Goal: Transaction & Acquisition: Download file/media

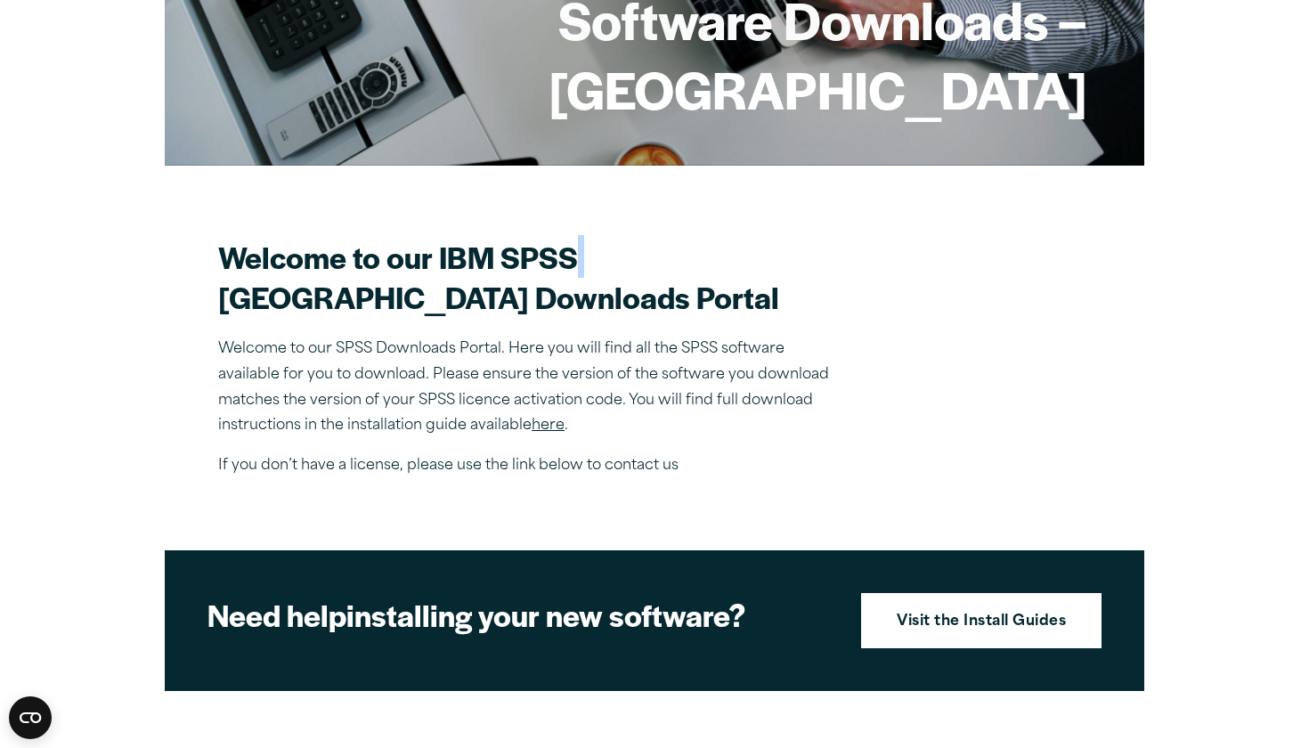
scroll to position [327, 0]
click at [556, 433] on link "here" at bounding box center [548, 425] width 33 height 14
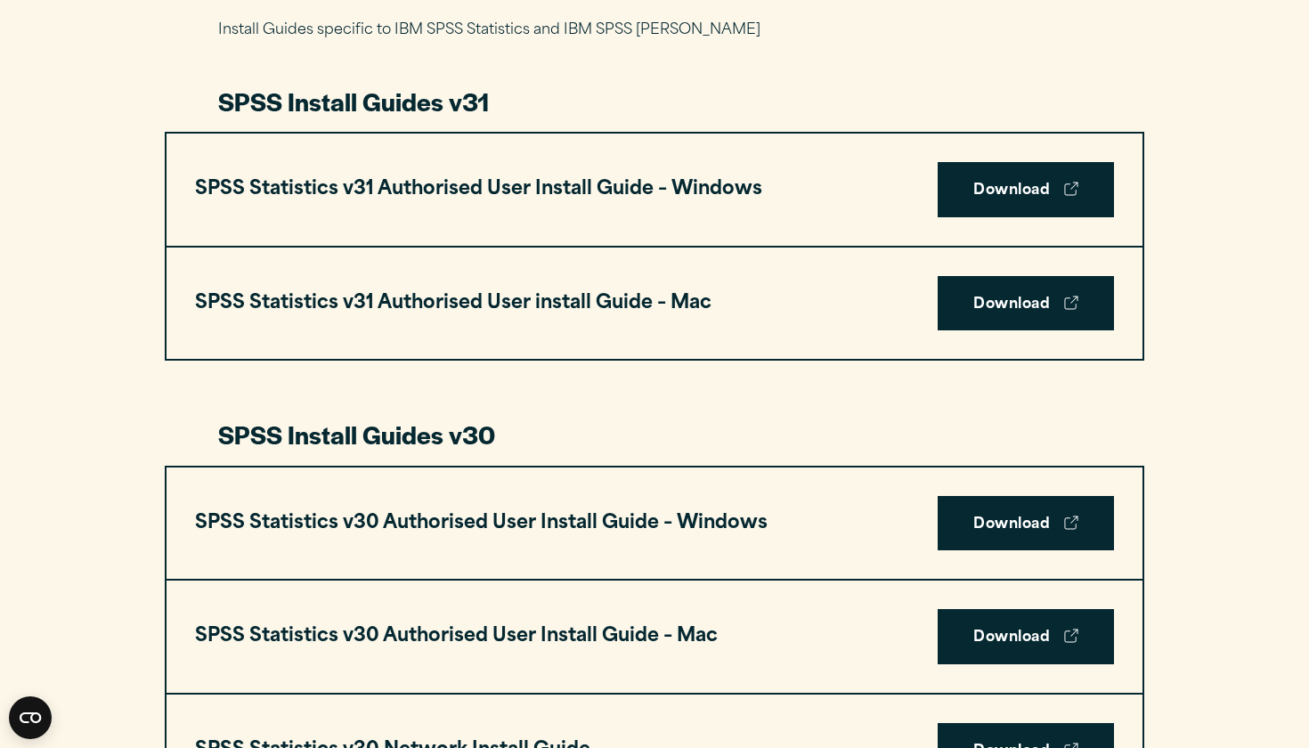
scroll to position [908, 0]
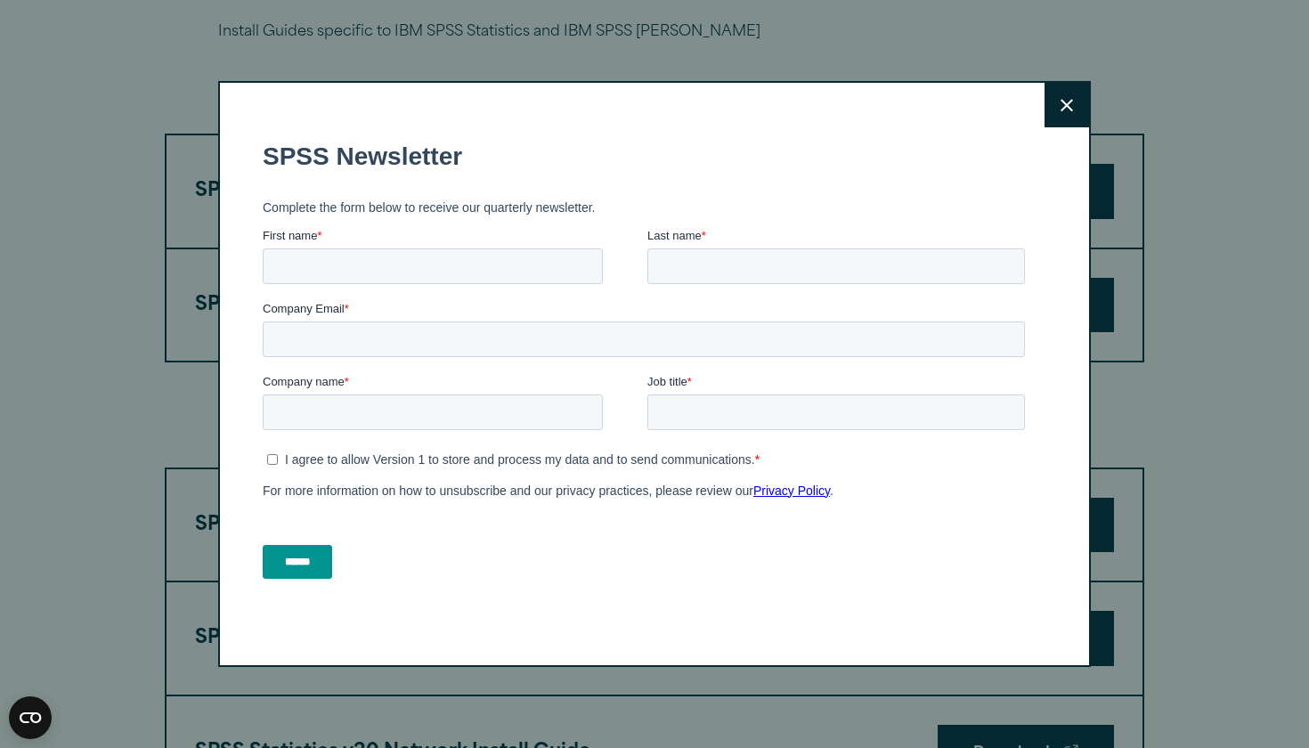
click at [1078, 85] on button "Close" at bounding box center [1066, 105] width 45 height 45
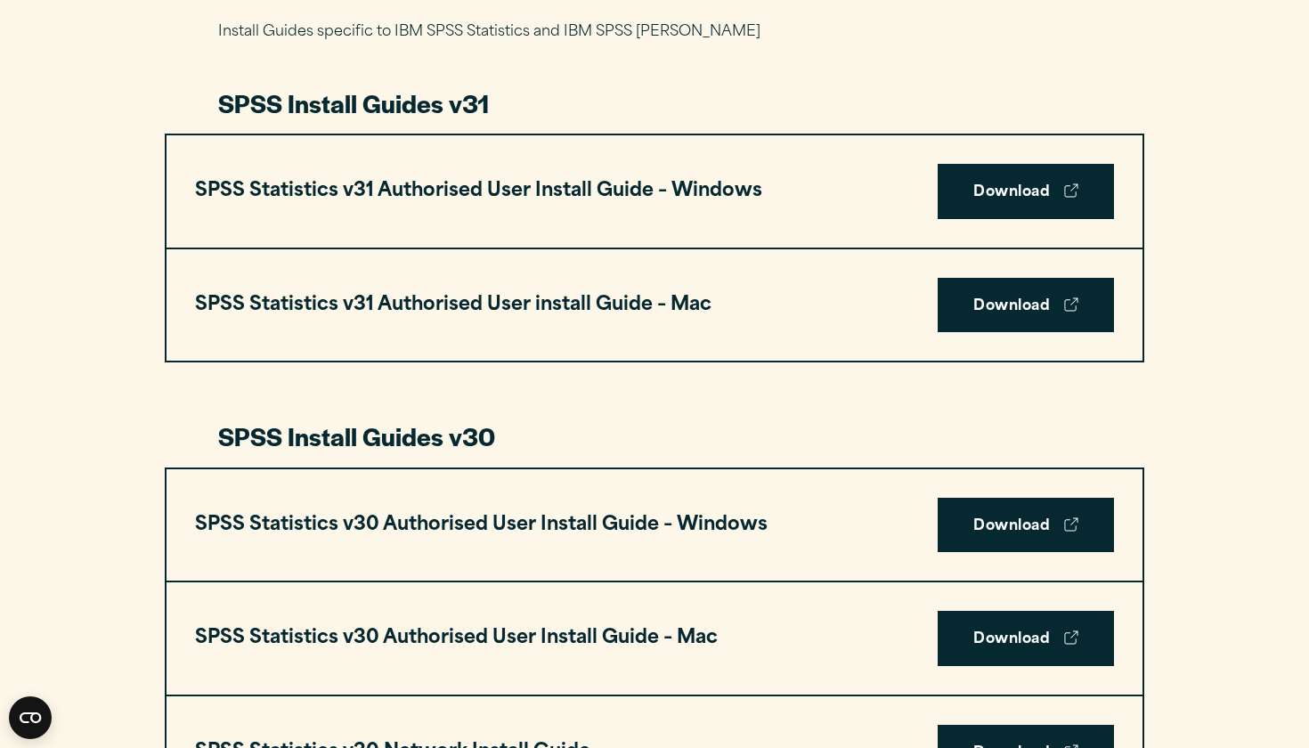
click at [1064, 98] on div "Close" at bounding box center [654, 374] width 1309 height 748
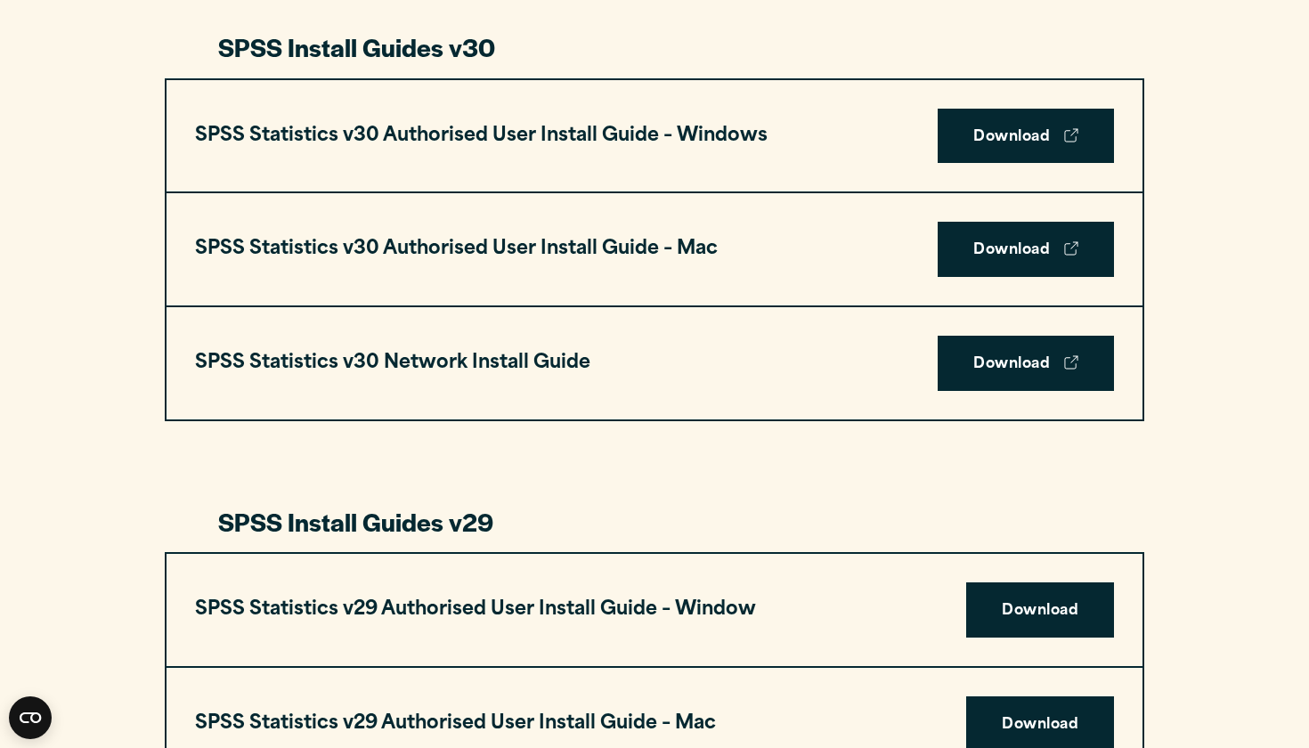
scroll to position [1428, 0]
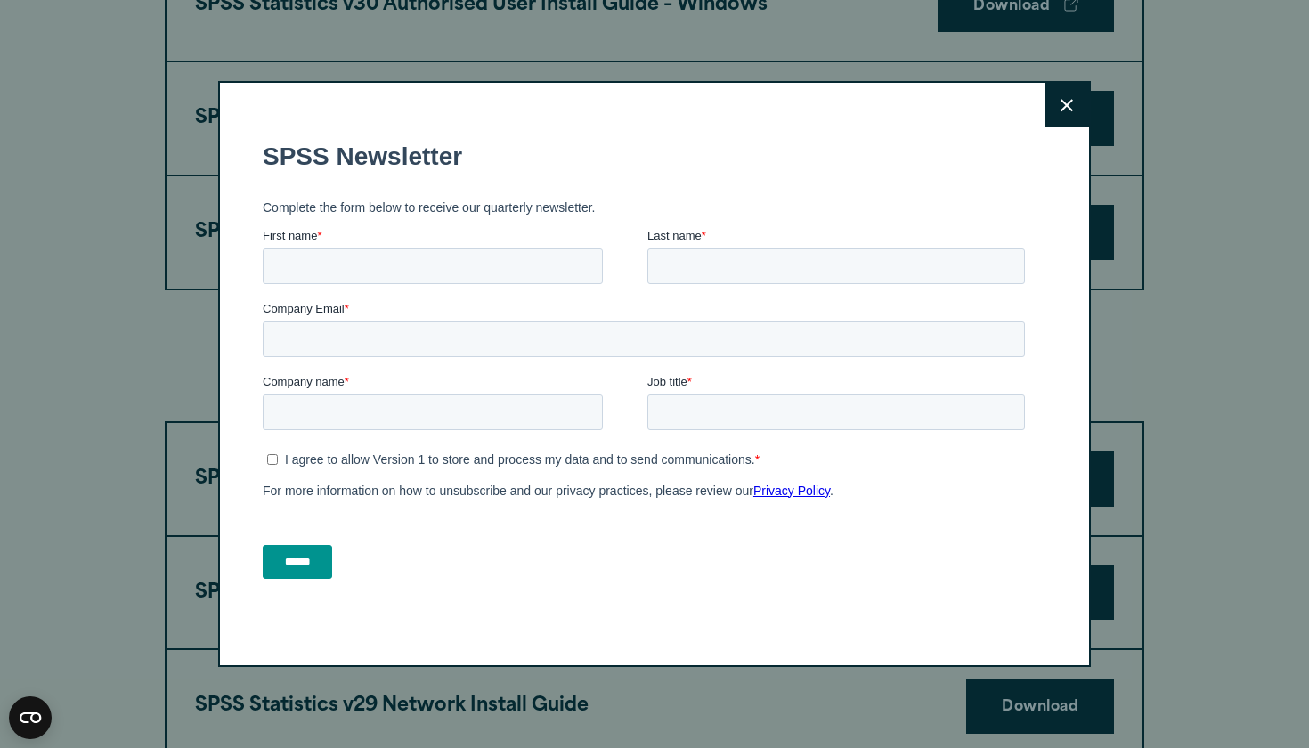
click at [1058, 93] on button "Close" at bounding box center [1066, 105] width 45 height 45
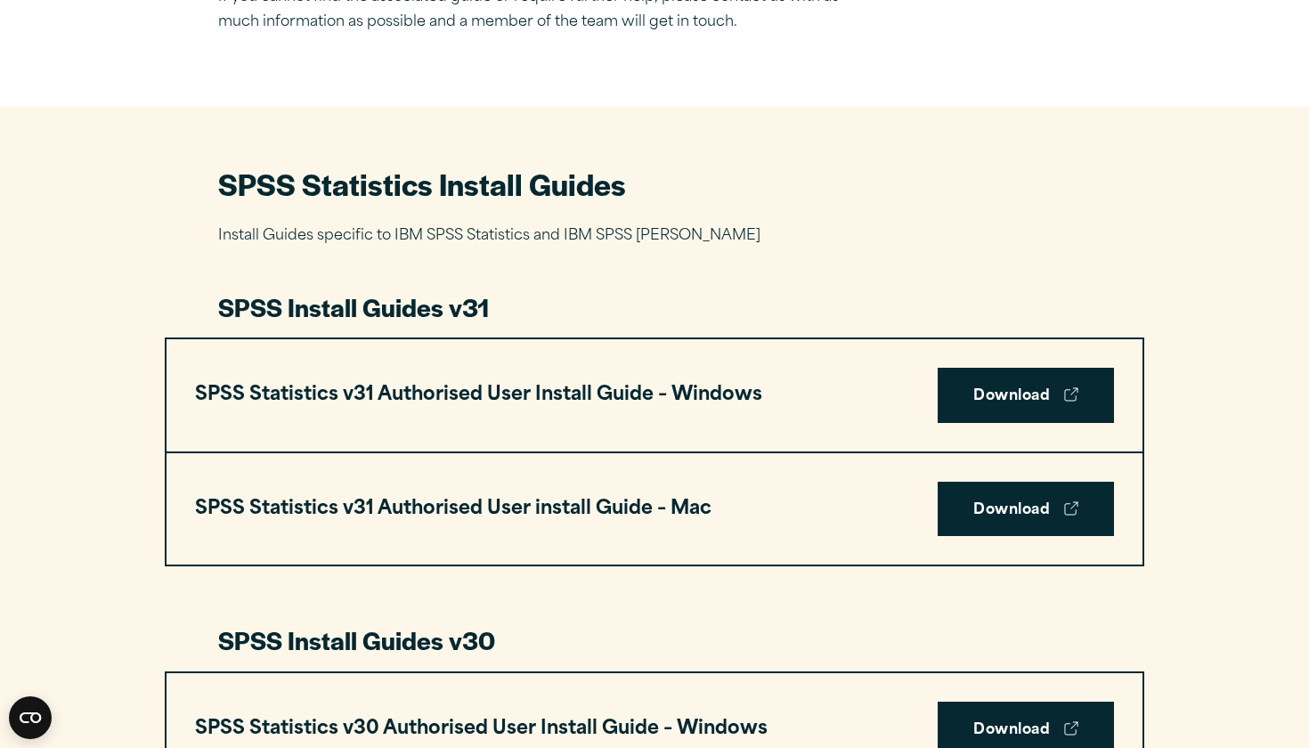
scroll to position [705, 0]
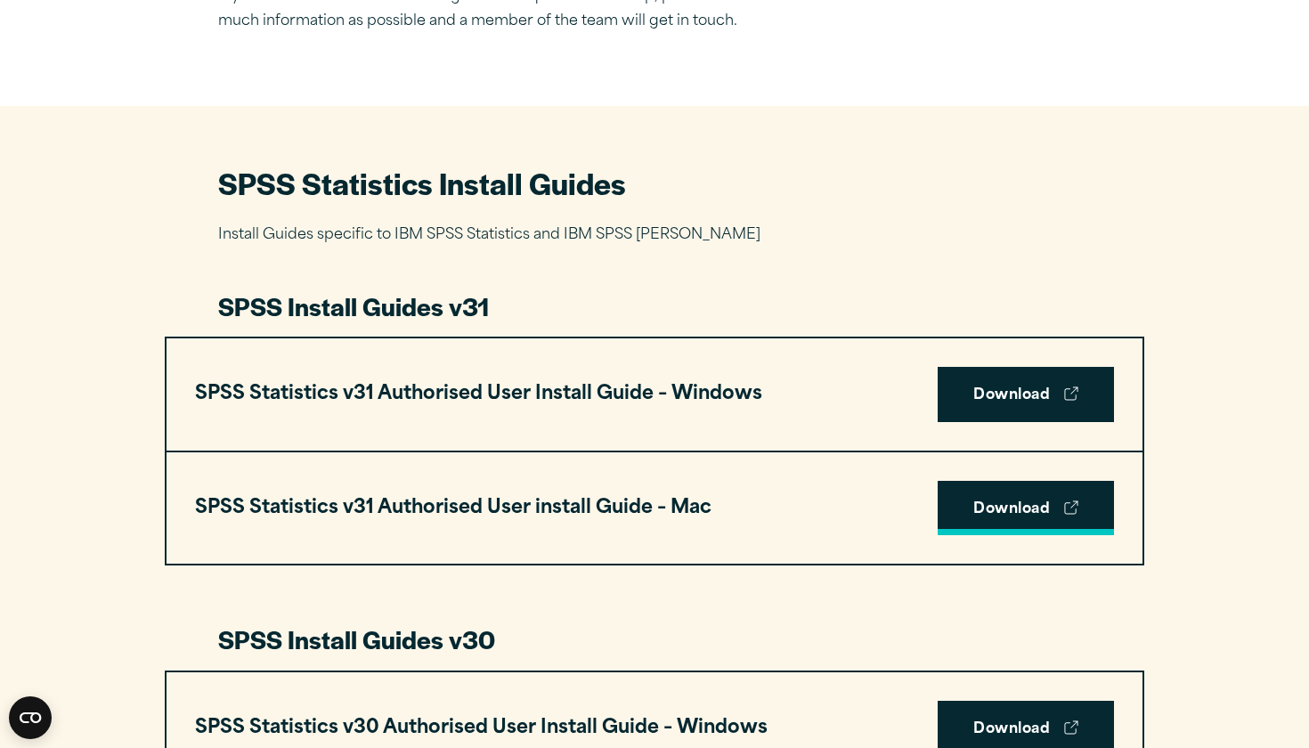
click at [1000, 505] on link "Download" at bounding box center [1026, 508] width 176 height 55
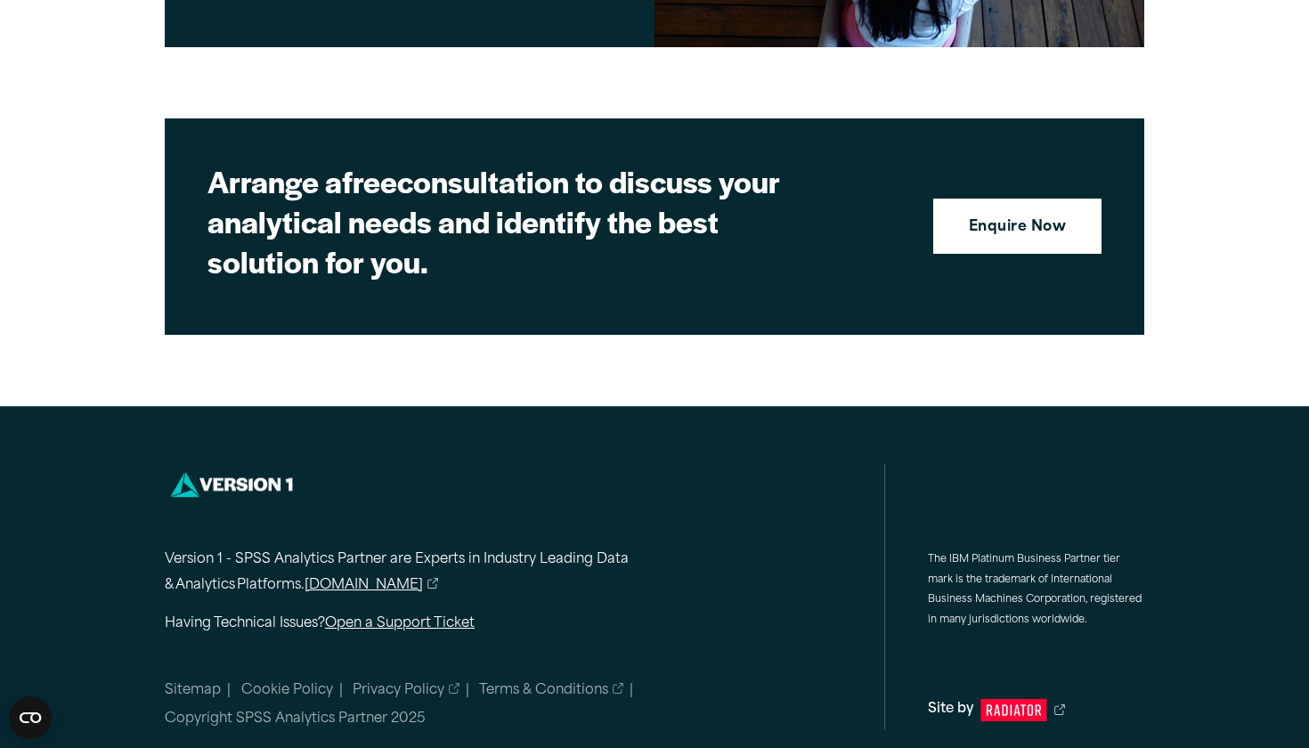
scroll to position [4836, 0]
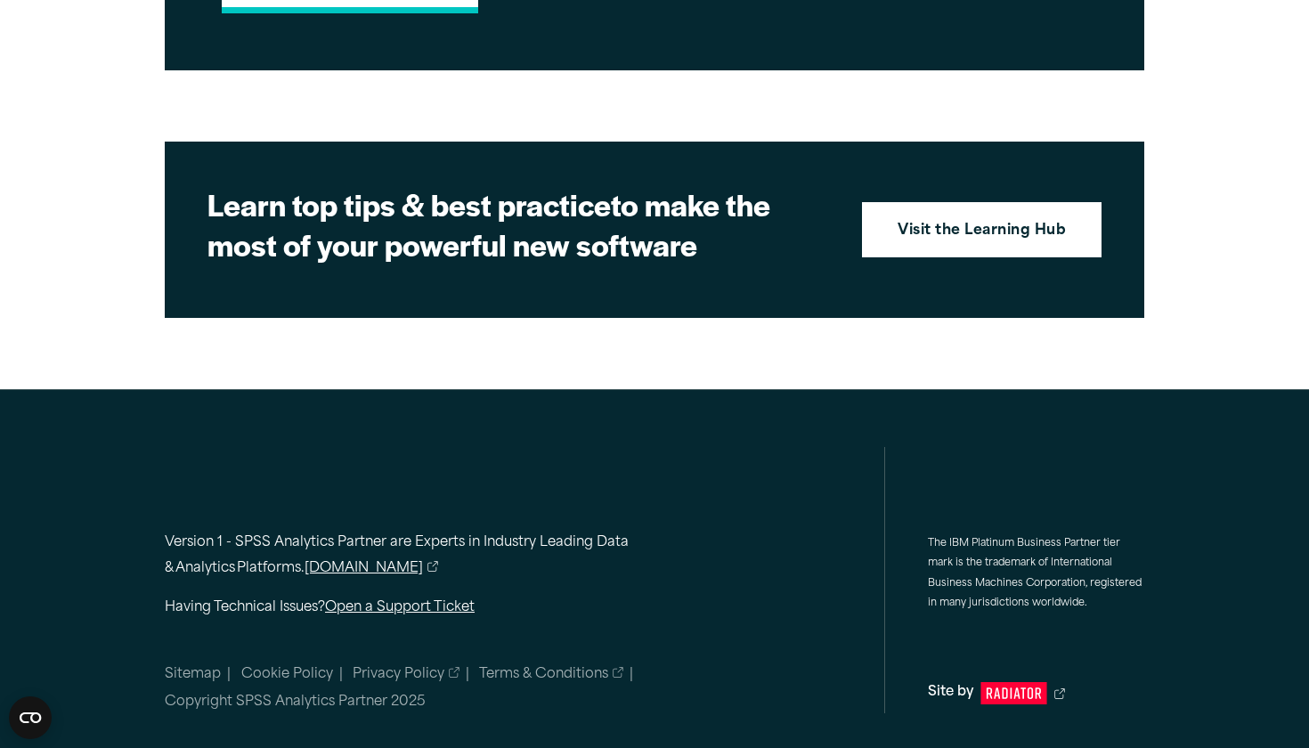
scroll to position [2634, 0]
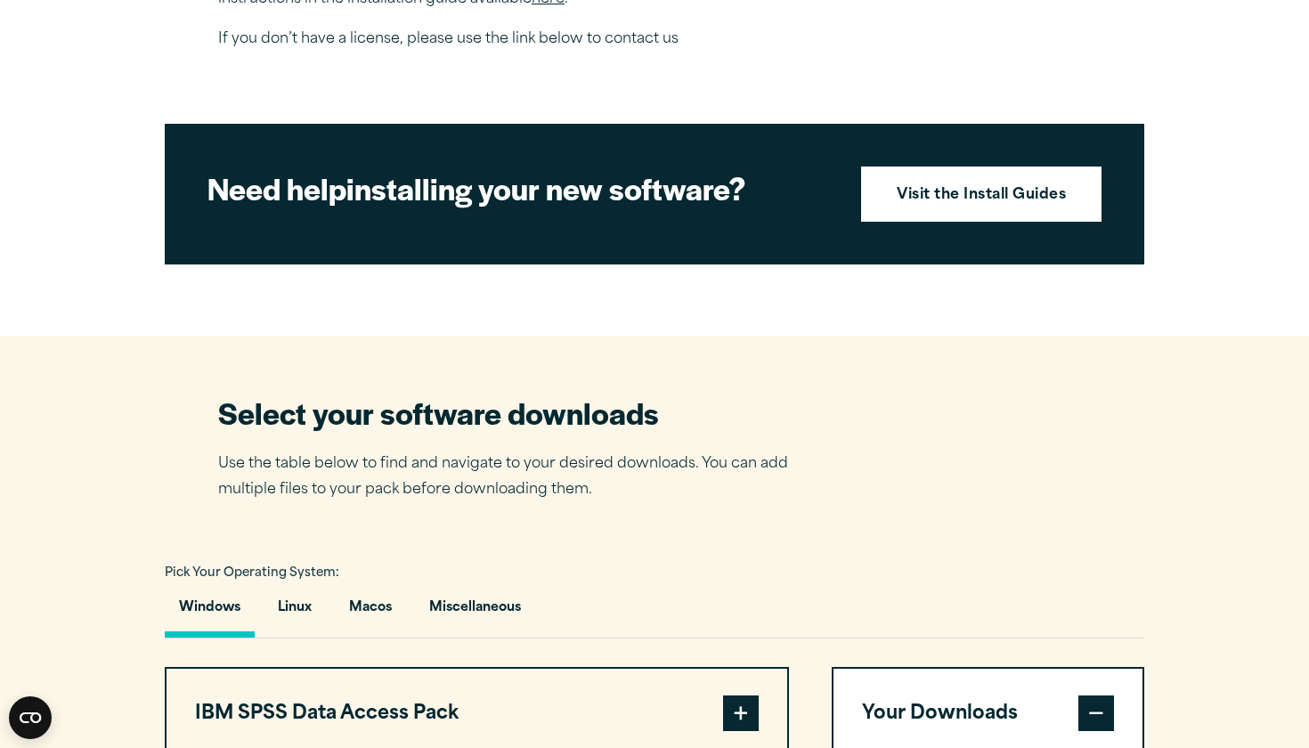
scroll to position [686, 0]
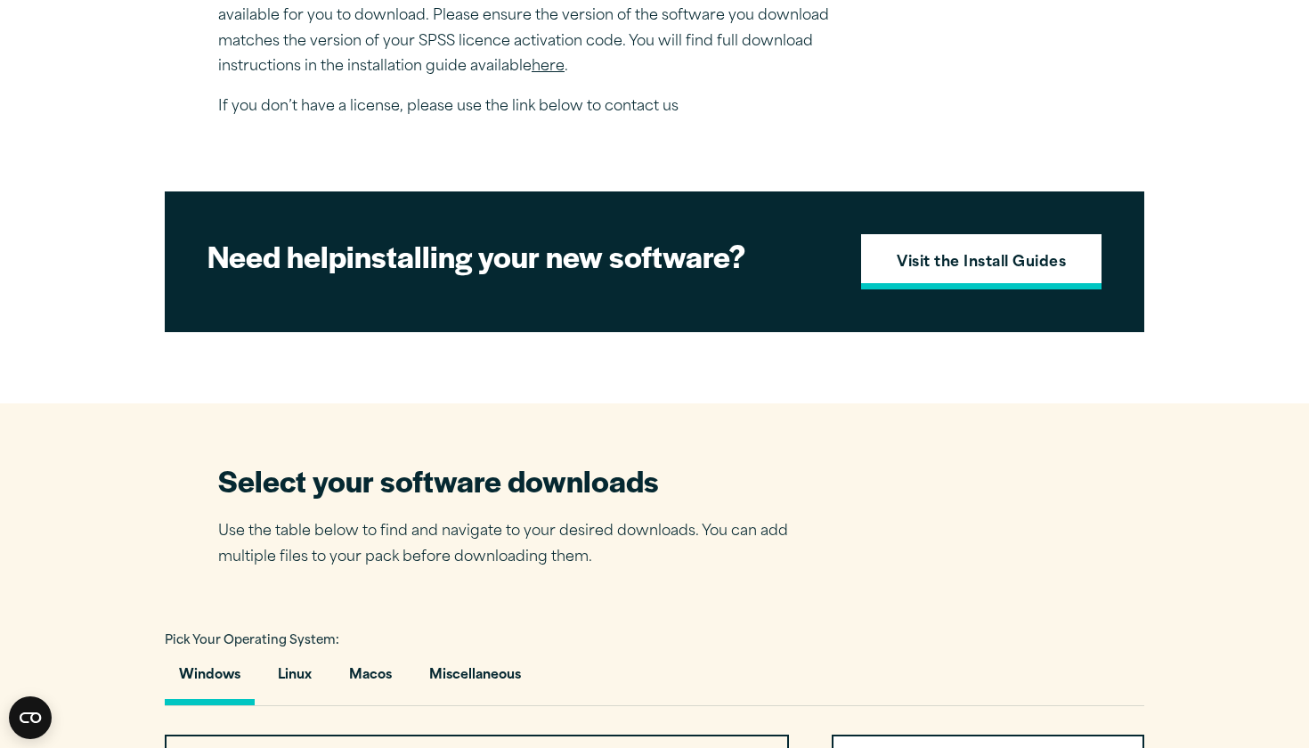
click at [1031, 275] on strong "Visit the Install Guides" at bounding box center [981, 263] width 169 height 23
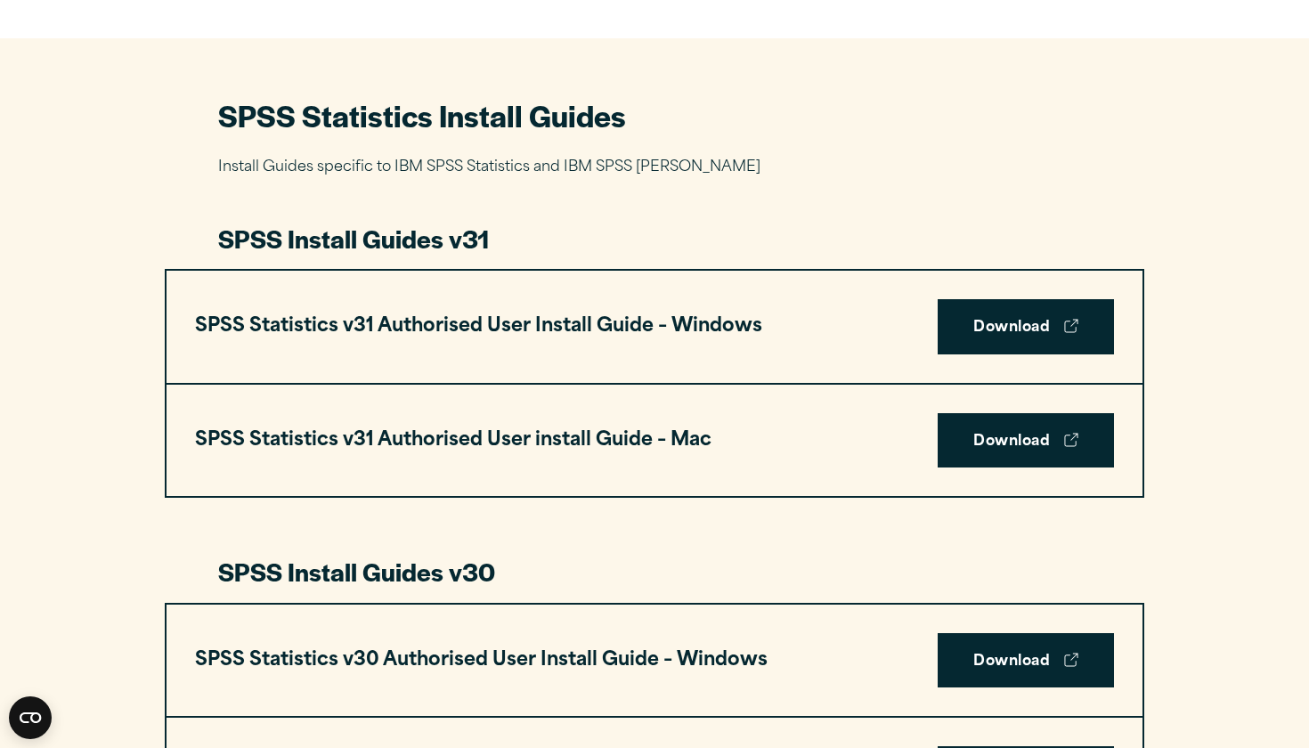
scroll to position [776, 0]
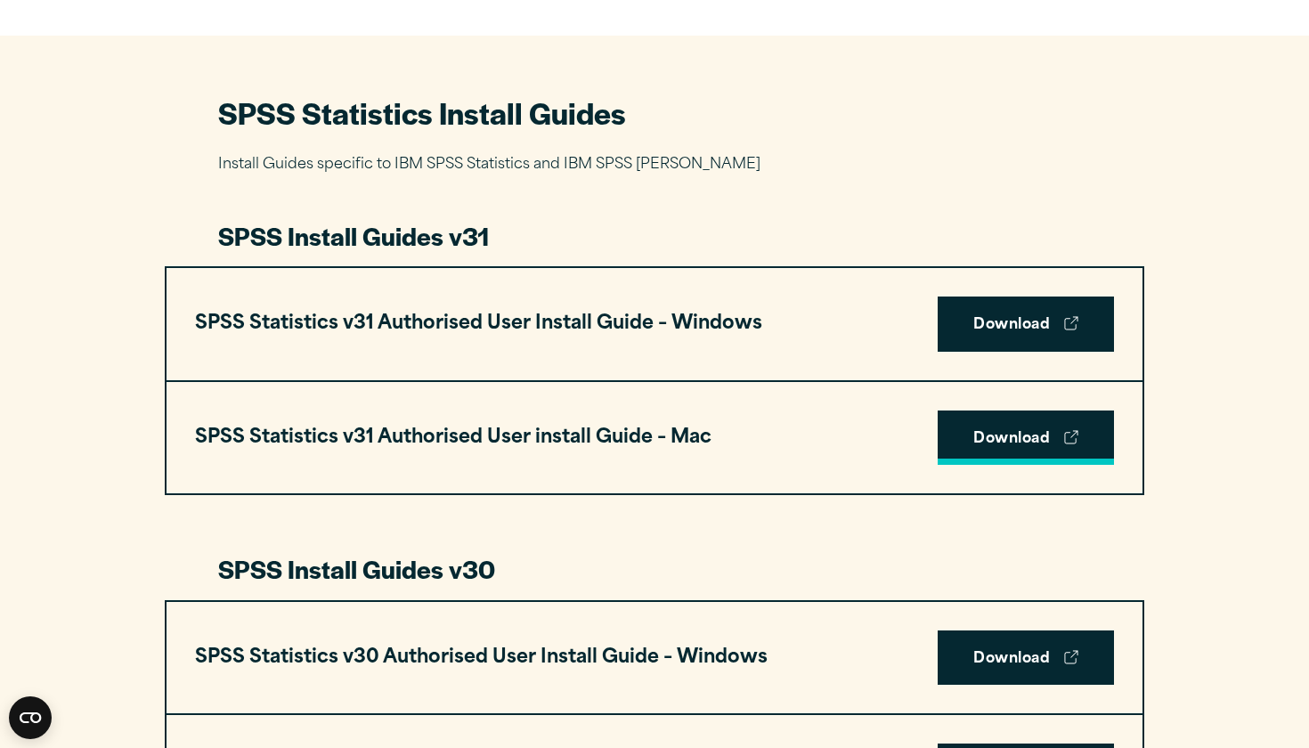
click at [1021, 433] on link "Download" at bounding box center [1026, 437] width 176 height 55
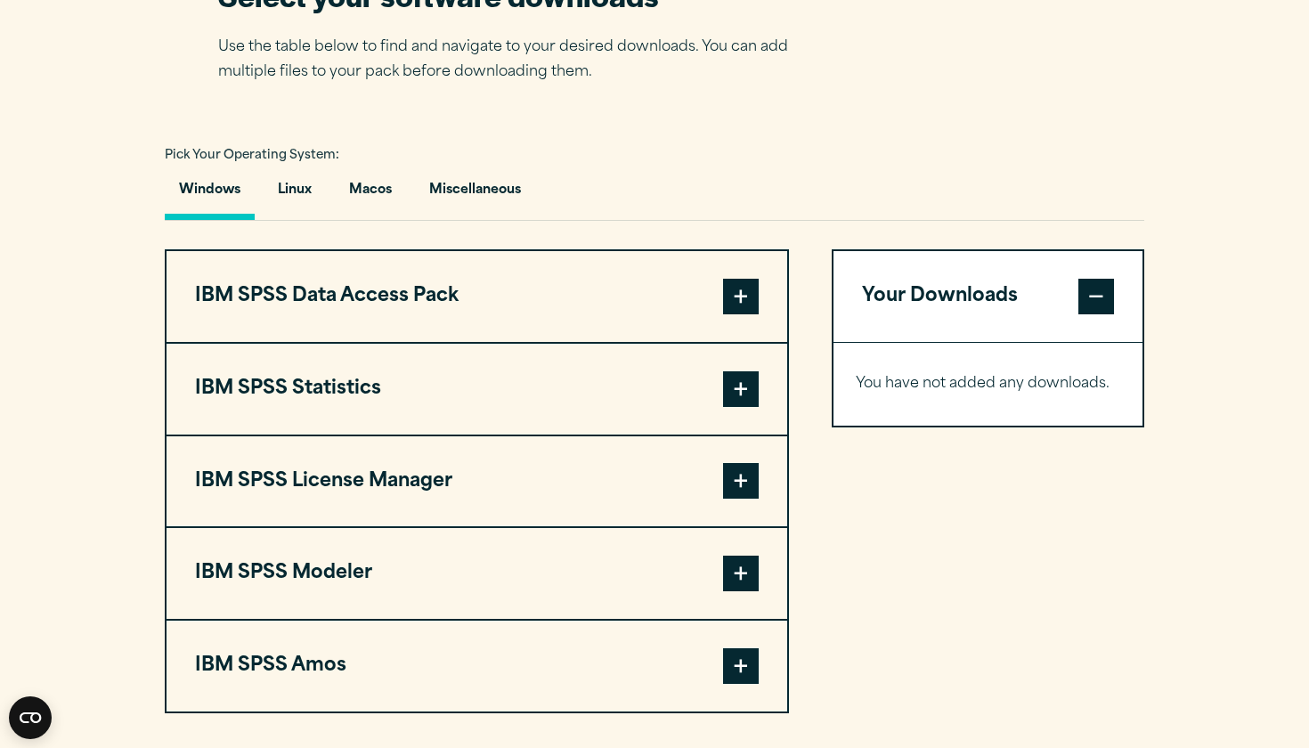
scroll to position [1194, 0]
click at [354, 192] on button "Macos" at bounding box center [370, 193] width 71 height 51
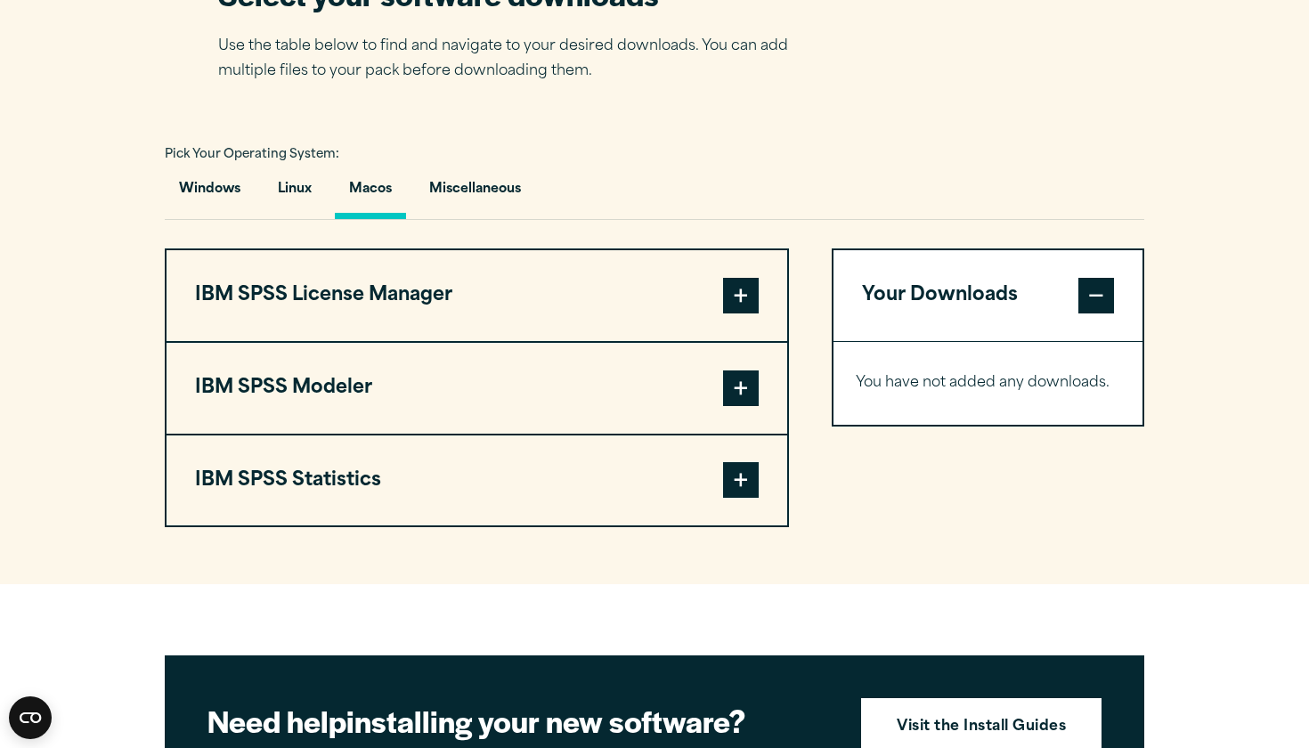
click at [321, 489] on button "IBM SPSS Statistics" at bounding box center [477, 480] width 621 height 91
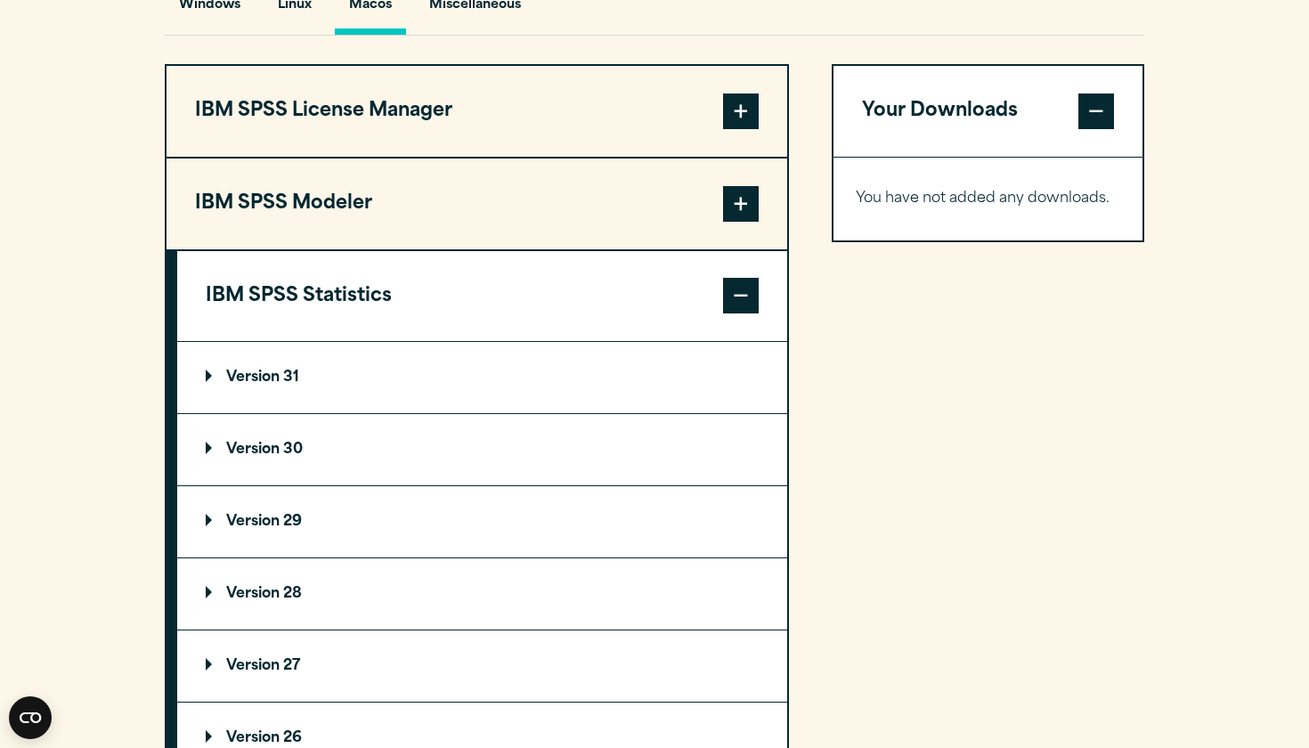
scroll to position [1381, 0]
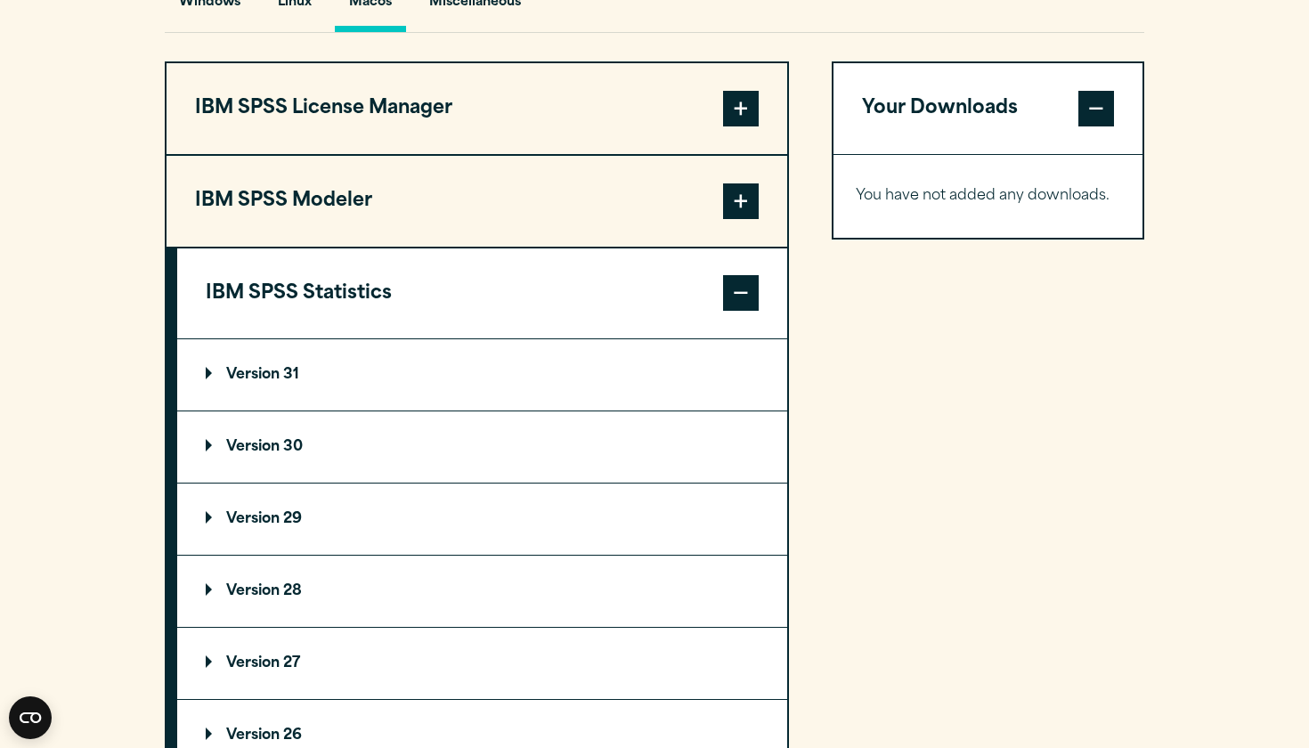
click at [345, 178] on button "IBM SPSS Modeler" at bounding box center [477, 201] width 621 height 91
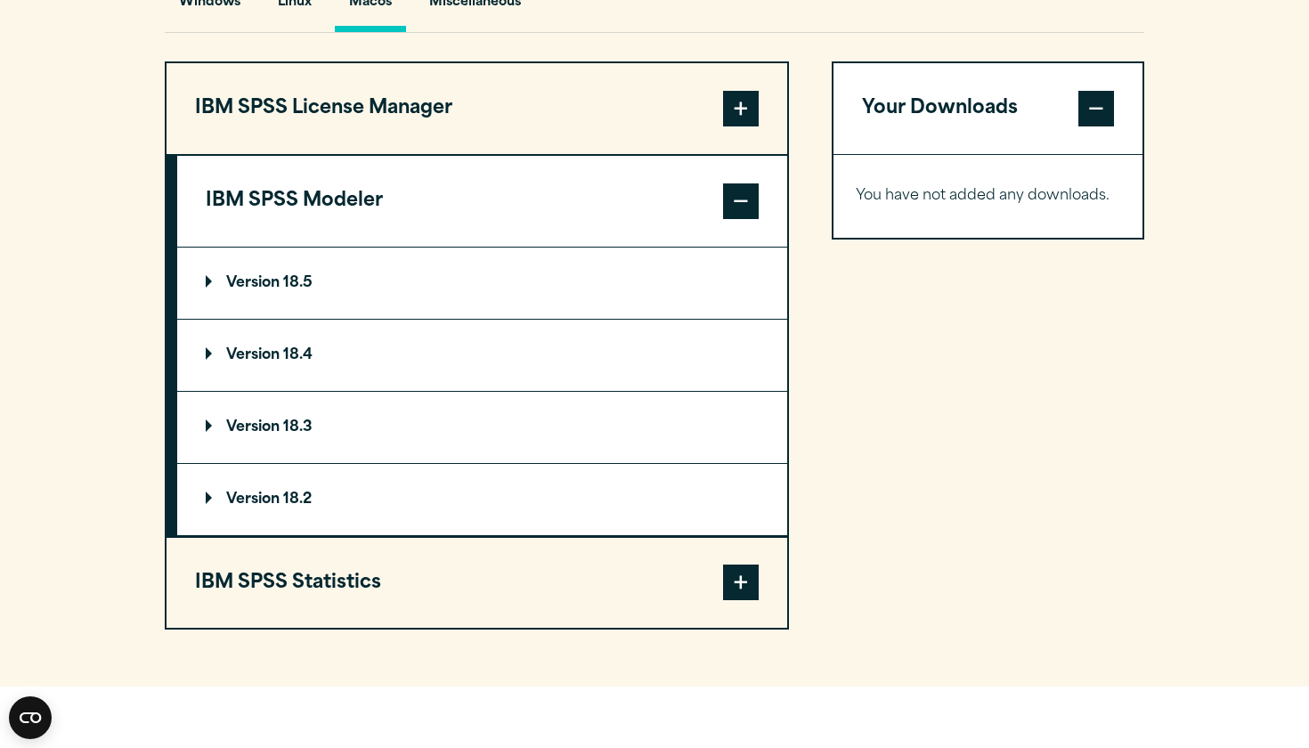
click at [362, 119] on button "IBM SPSS License Manager" at bounding box center [477, 108] width 621 height 91
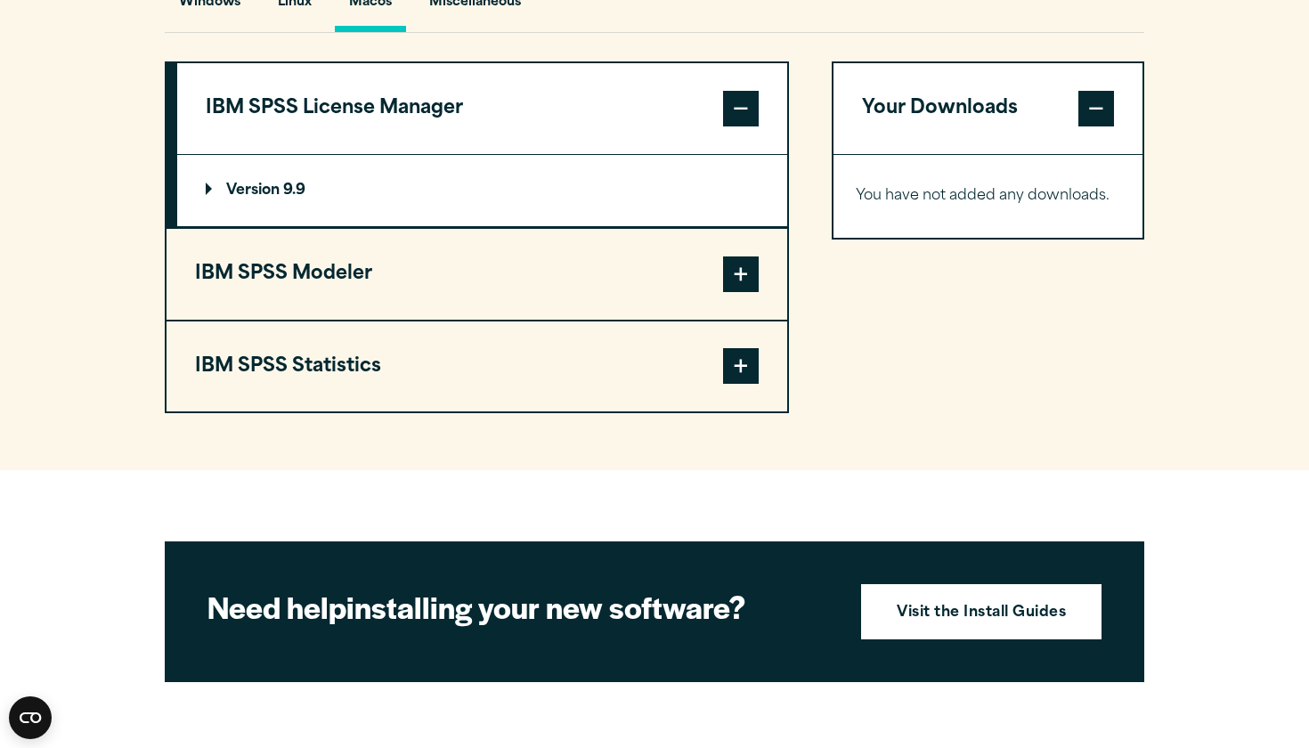
click at [320, 358] on button "IBM SPSS Statistics" at bounding box center [477, 366] width 621 height 91
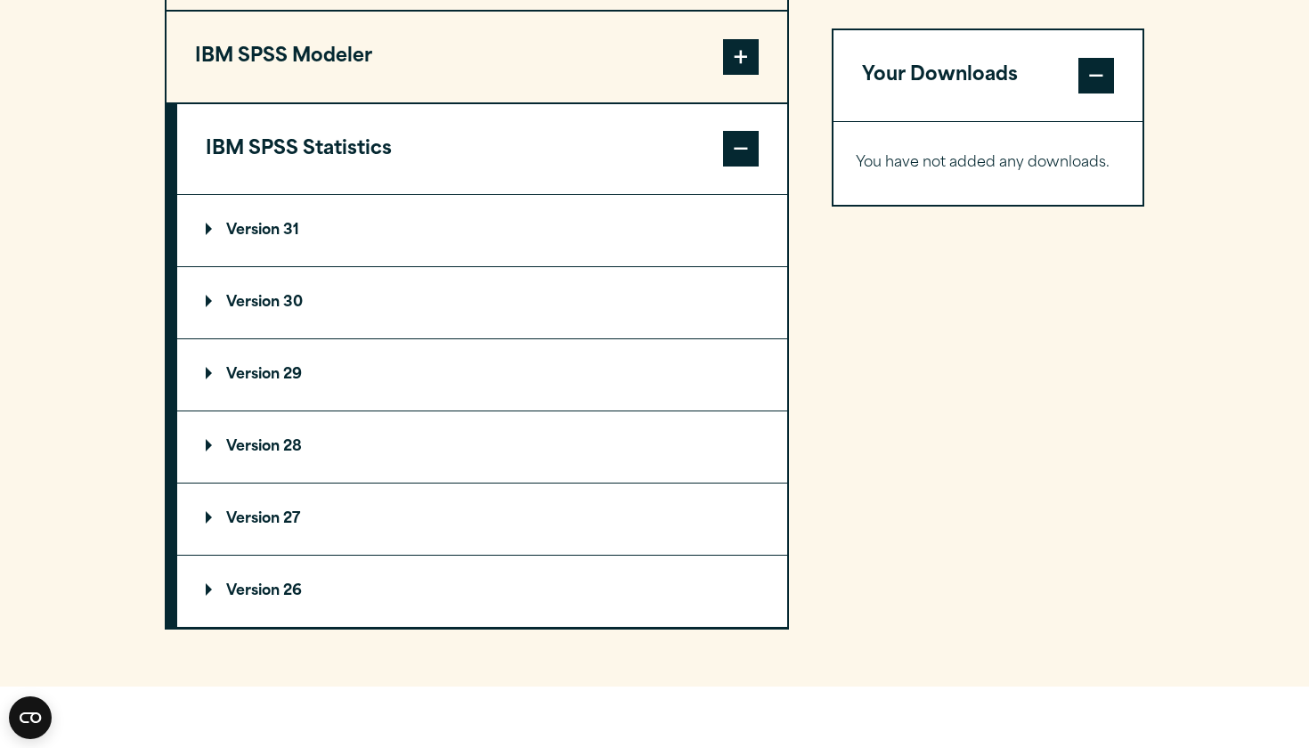
scroll to position [1526, 0]
click at [287, 225] on p "Version 31" at bounding box center [252, 230] width 93 height 14
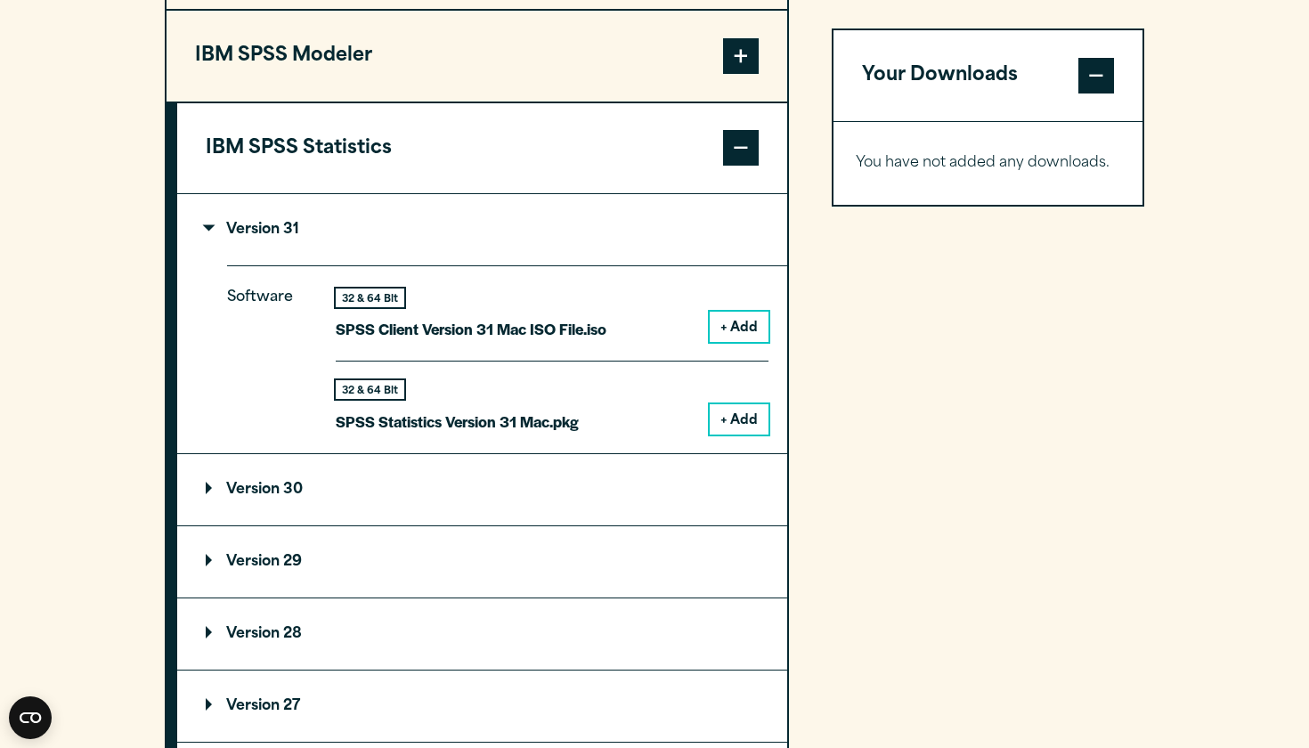
click at [731, 410] on button "+ Add" at bounding box center [739, 419] width 59 height 30
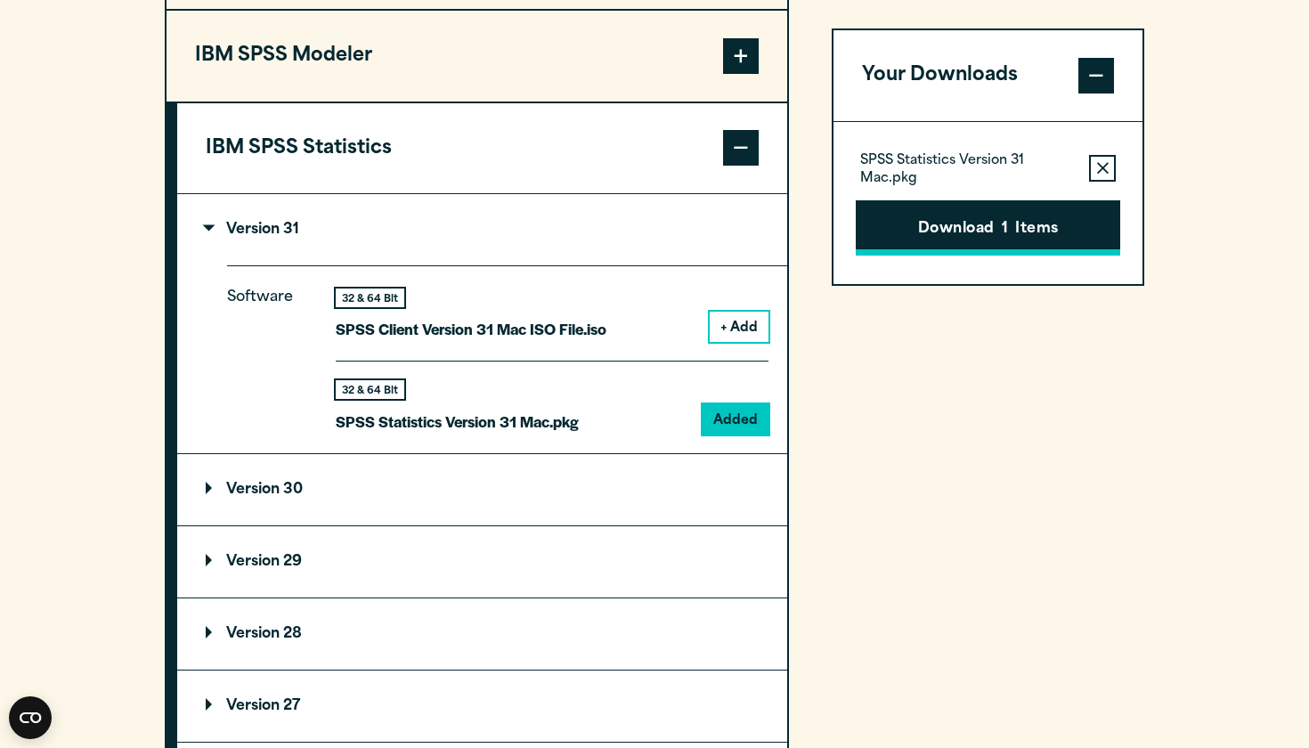
click at [988, 219] on button "Download 1 Items" at bounding box center [988, 227] width 264 height 55
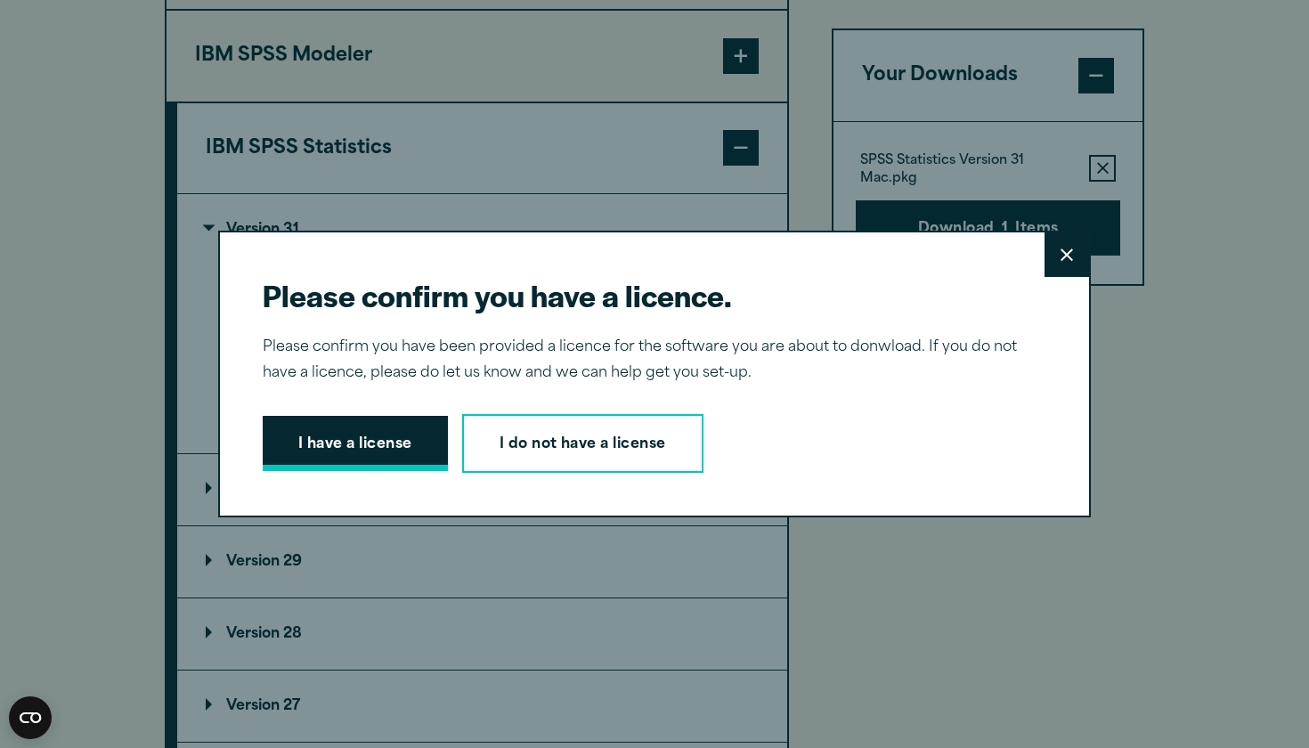
click at [367, 437] on button "I have a license" at bounding box center [355, 443] width 185 height 55
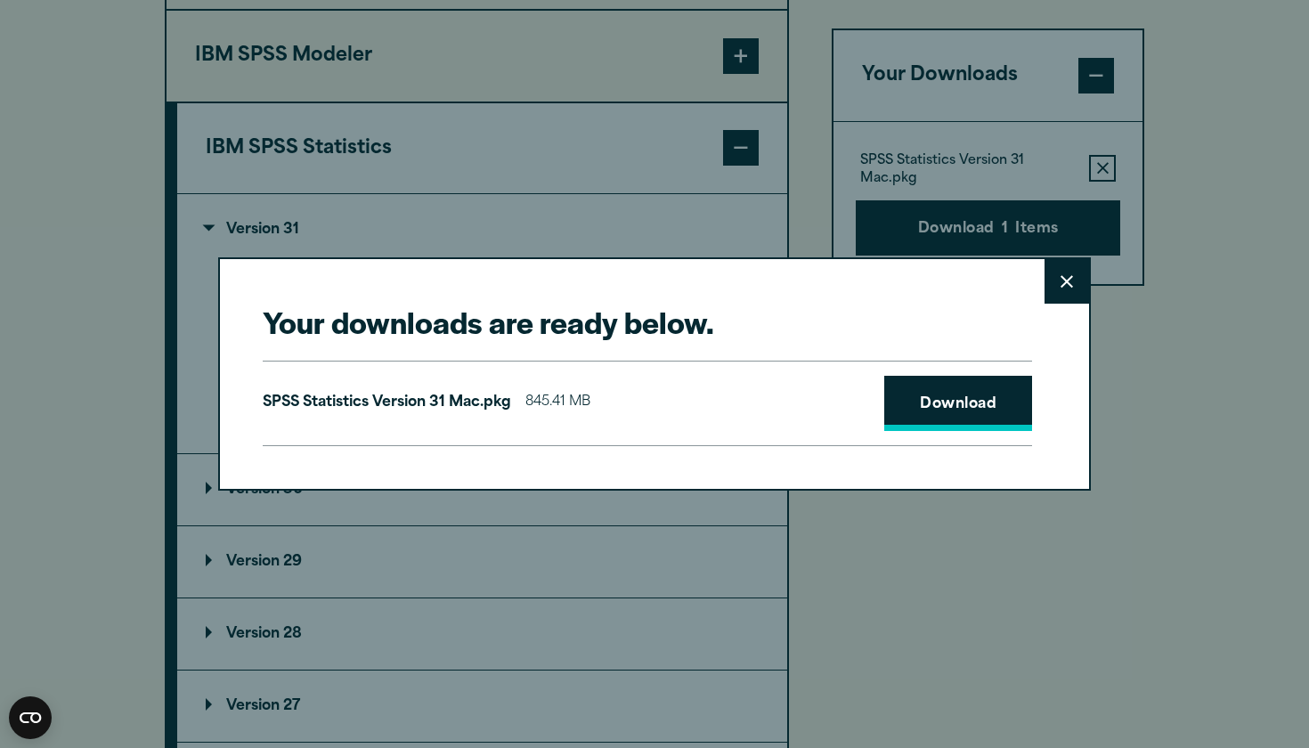
click at [946, 404] on link "Download" at bounding box center [958, 403] width 148 height 55
click at [1063, 285] on icon at bounding box center [1066, 281] width 12 height 12
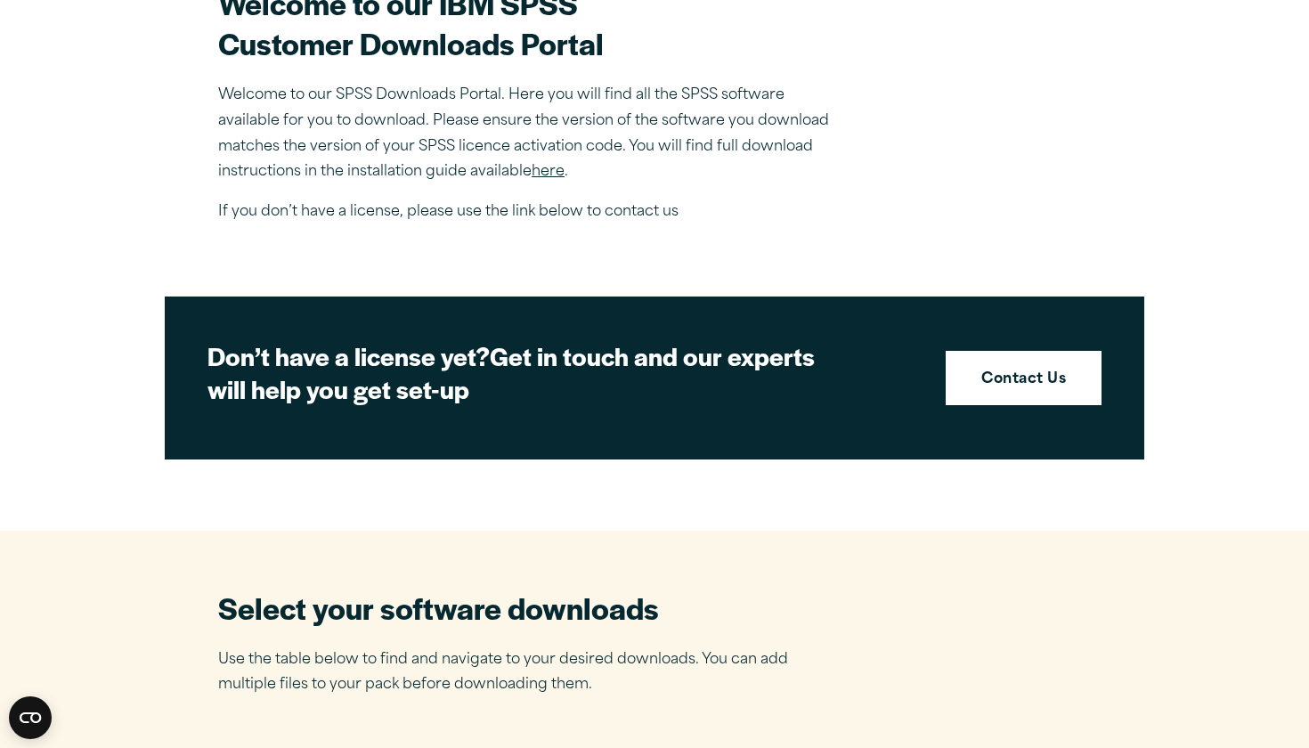
scroll to position [889, 0]
